Goal: Share content

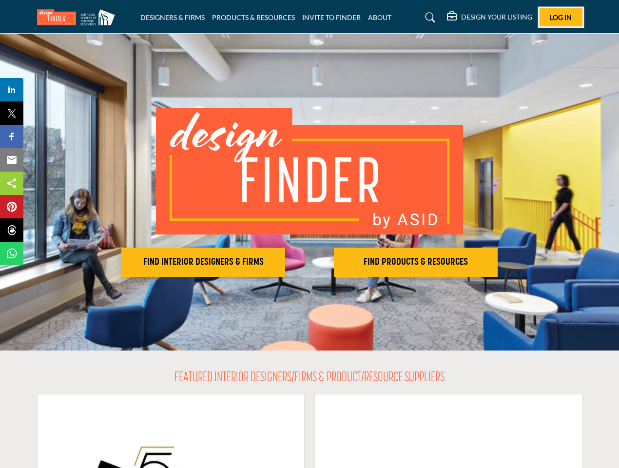
click at [561, 17] on span "Log In" at bounding box center [561, 17] width 22 height 8
click at [203, 262] on h2 "FIND INTERIOR DESIGNERS & FIRMS" at bounding box center [203, 263] width 158 height 12
click at [416, 262] on h2 "FIND PRODUCTS & RESOURCES" at bounding box center [416, 263] width 158 height 12
click at [12, 90] on span "Share" at bounding box center [16, 90] width 28 height 12
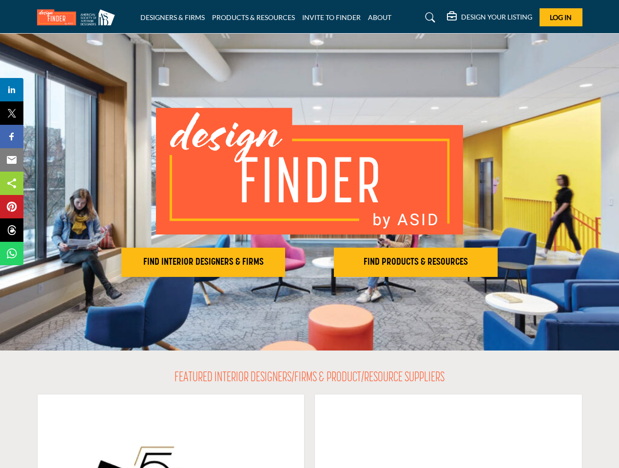
click at [12, 113] on span "Tweet" at bounding box center [16, 113] width 28 height 12
click at [12, 137] on span "Share" at bounding box center [16, 137] width 28 height 12
click at [12, 160] on span "Email" at bounding box center [15, 160] width 27 height 12
